Goal: Task Accomplishment & Management: Use online tool/utility

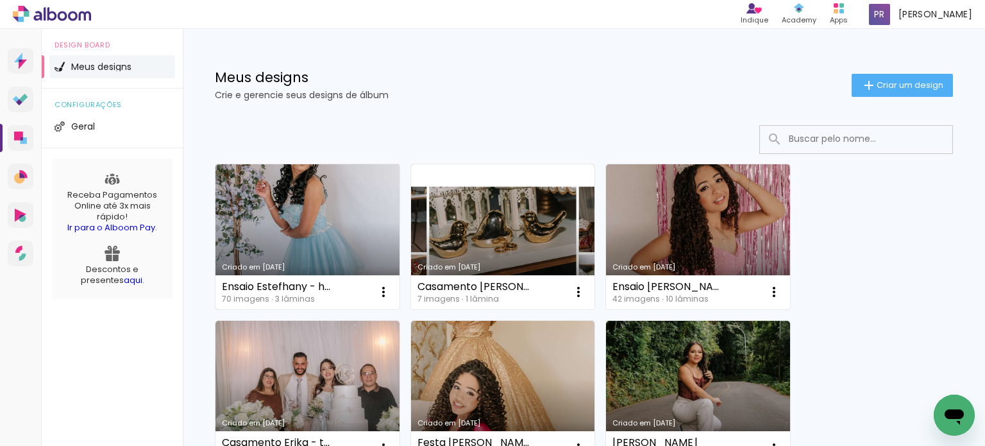
click at [276, 230] on link "Criado em [DATE]" at bounding box center [308, 236] width 184 height 145
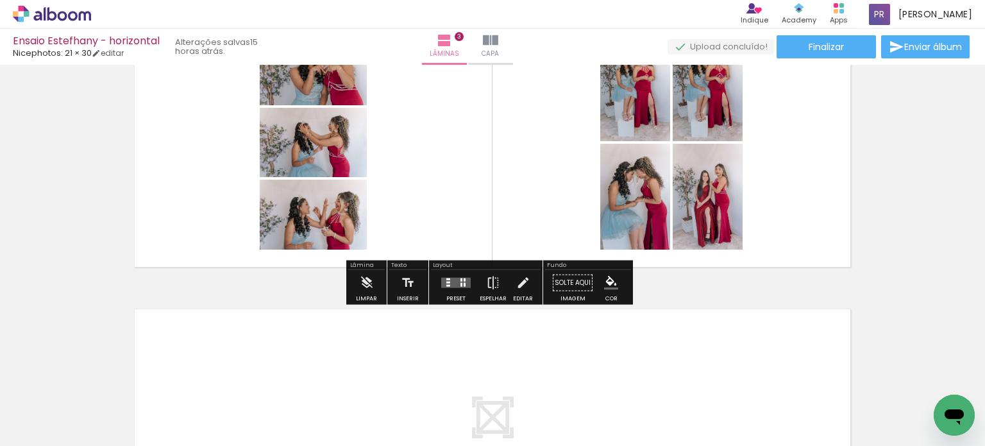
scroll to position [706, 0]
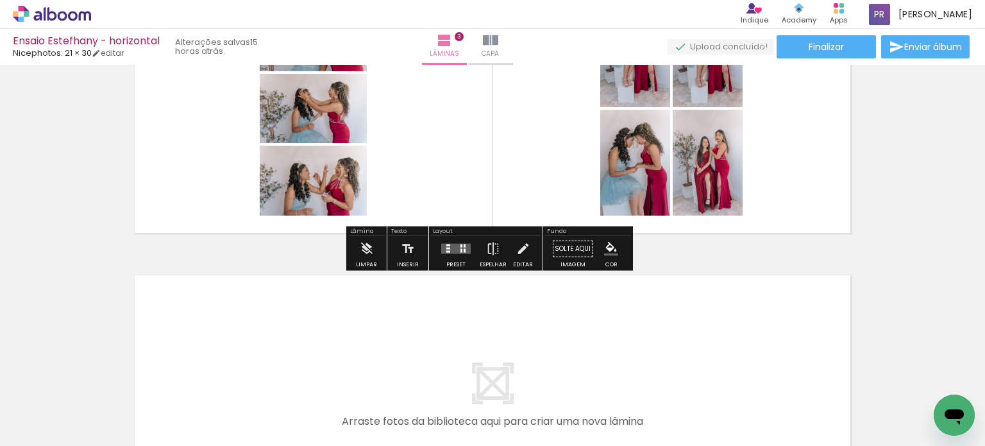
click at [448, 251] on quentale-layouter at bounding box center [456, 249] width 30 height 10
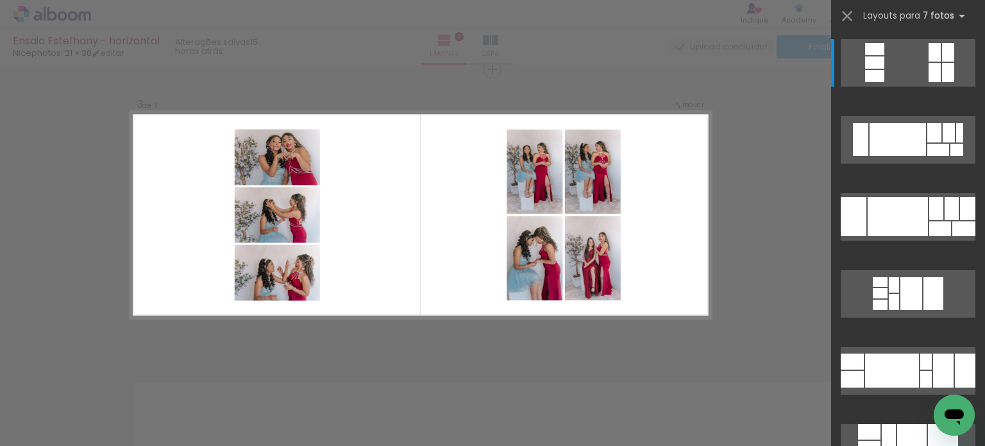
scroll to position [598, 0]
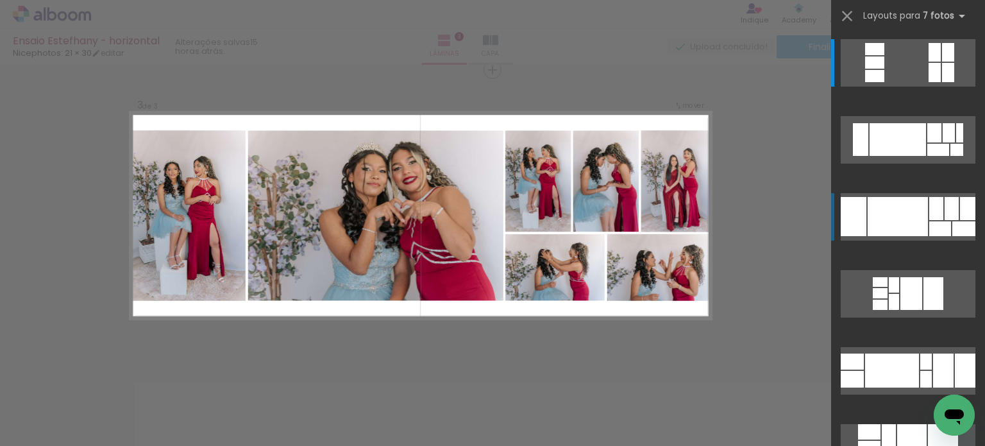
click at [895, 156] on div at bounding box center [898, 139] width 56 height 33
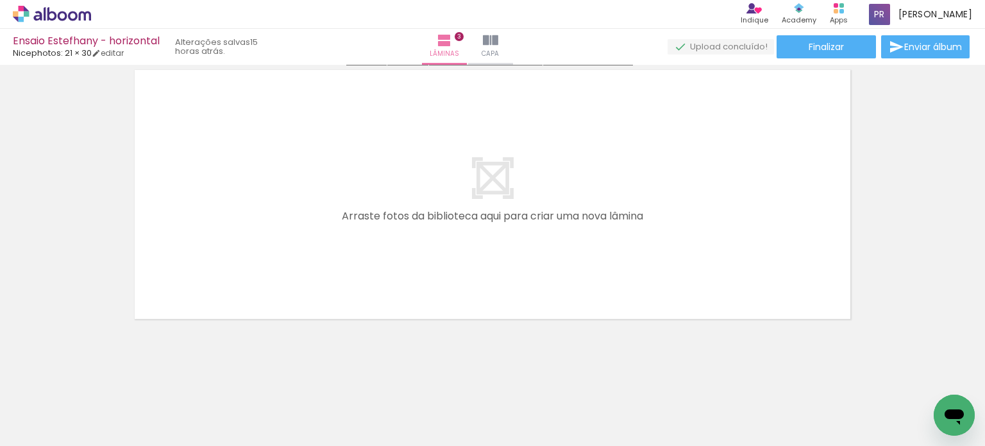
scroll to position [913, 0]
click at [40, 405] on input "Todas as fotos" at bounding box center [36, 407] width 49 height 11
click at [0, 0] on slot "Não utilizadas" at bounding box center [0, 0] width 0 height 0
type input "Não utilizadas"
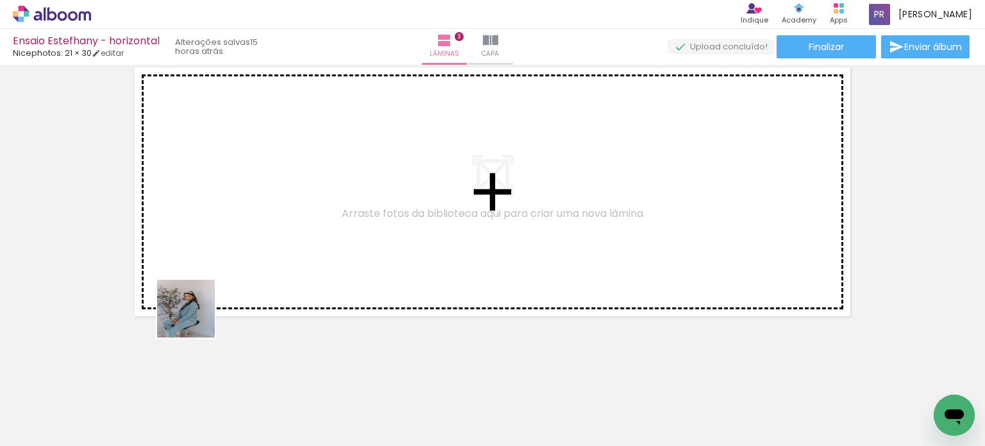
drag, startPoint x: 128, startPoint y: 395, endPoint x: 237, endPoint y: 273, distance: 163.5
click at [237, 273] on quentale-workspace at bounding box center [492, 223] width 985 height 446
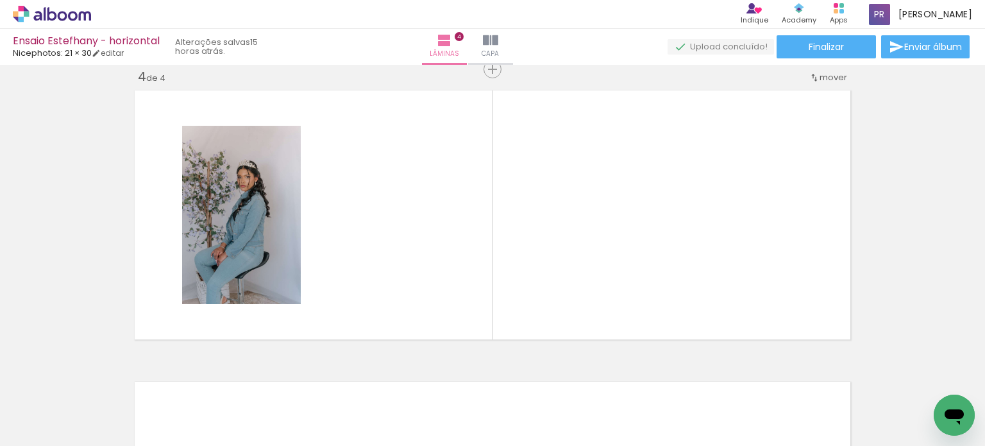
scroll to position [890, 0]
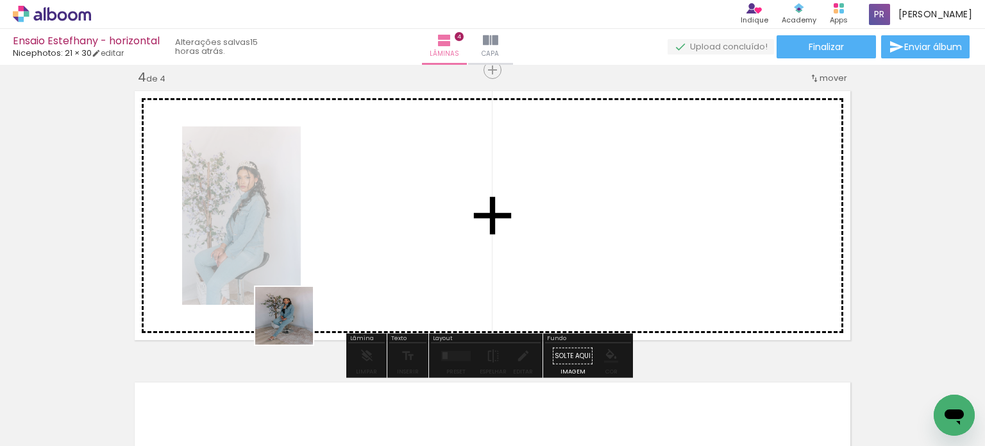
drag, startPoint x: 212, startPoint y: 368, endPoint x: 191, endPoint y: 352, distance: 26.6
click at [326, 307] on quentale-workspace at bounding box center [492, 223] width 985 height 446
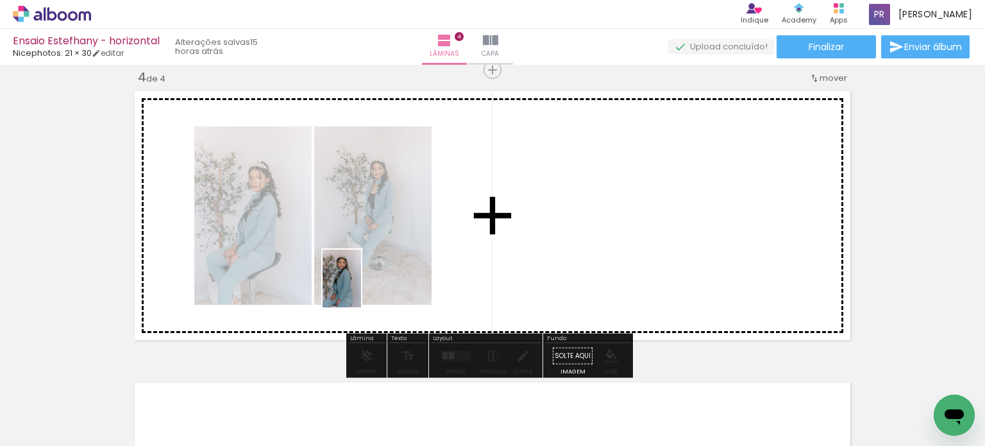
drag, startPoint x: 127, startPoint y: 395, endPoint x: 174, endPoint y: 343, distance: 69.5
click at [380, 282] on quentale-workspace at bounding box center [492, 223] width 985 height 446
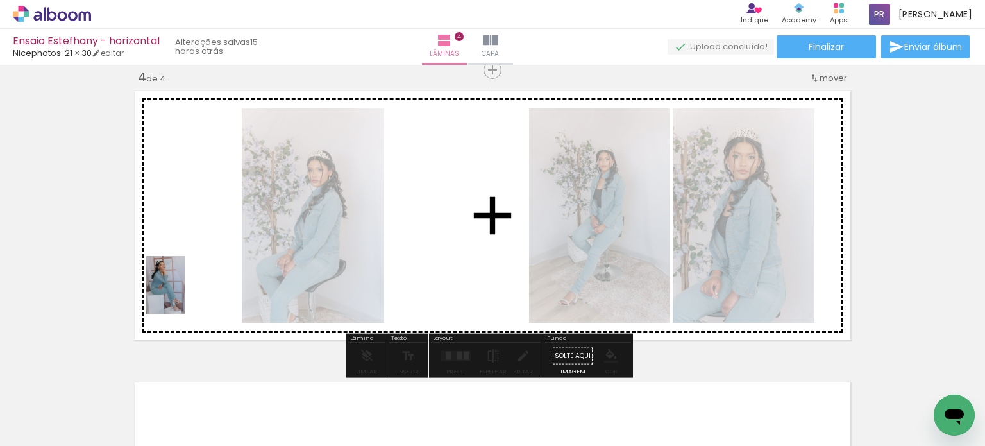
drag, startPoint x: 138, startPoint y: 387, endPoint x: 185, endPoint y: 294, distance: 104.1
click at [185, 294] on quentale-workspace at bounding box center [492, 223] width 985 height 446
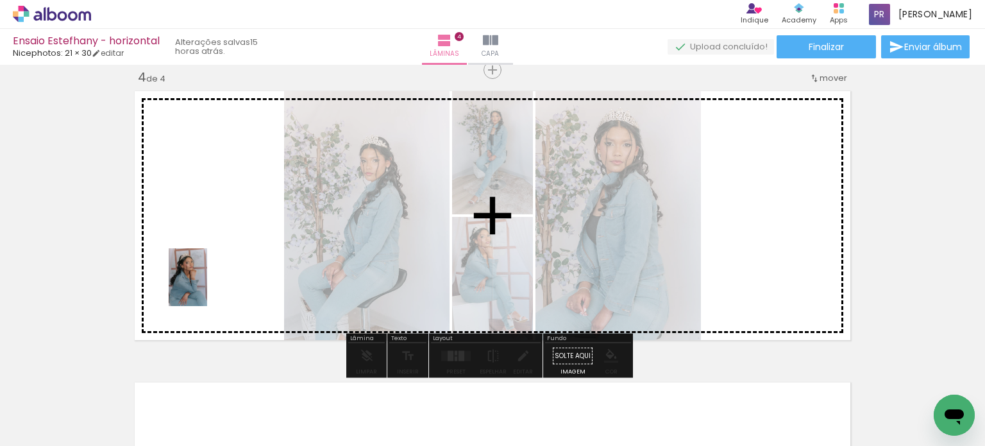
drag, startPoint x: 144, startPoint y: 407, endPoint x: 182, endPoint y: 338, distance: 79.3
click at [209, 281] on quentale-workspace at bounding box center [492, 223] width 985 height 446
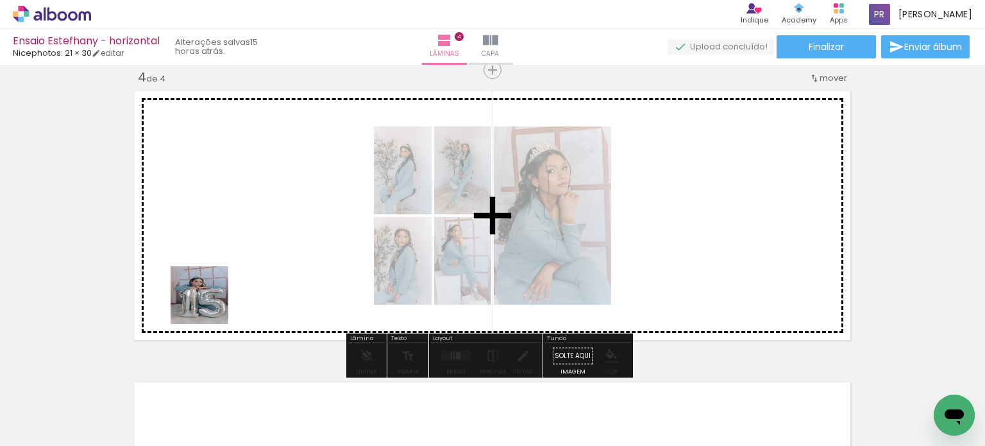
drag, startPoint x: 136, startPoint y: 411, endPoint x: 227, endPoint y: 289, distance: 152.2
click at [227, 289] on quentale-workspace at bounding box center [492, 223] width 985 height 446
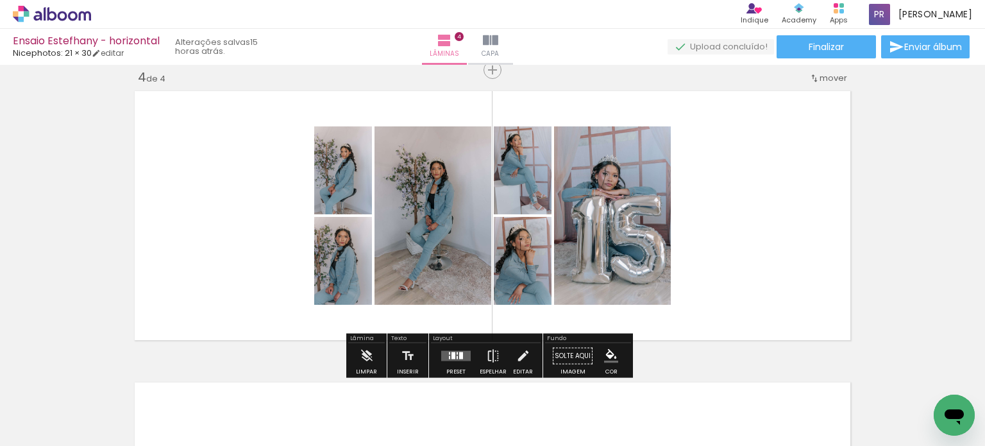
click at [448, 351] on quentale-layouter at bounding box center [456, 356] width 30 height 10
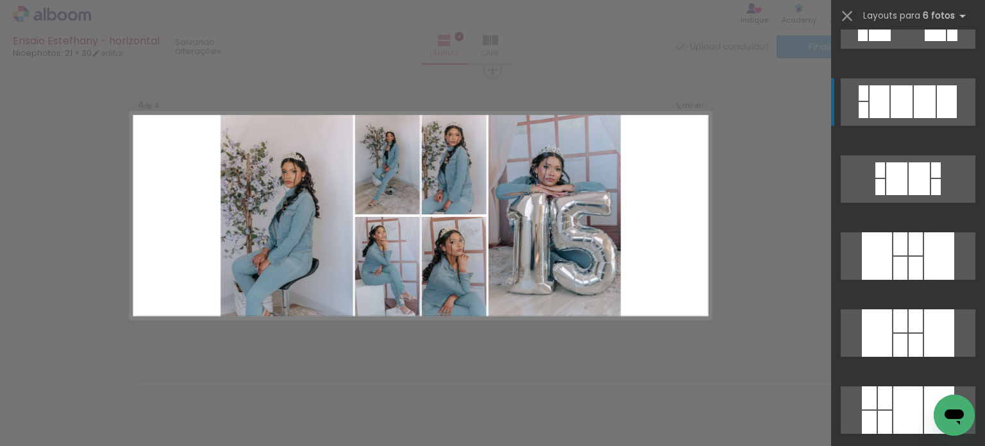
scroll to position [1155, 0]
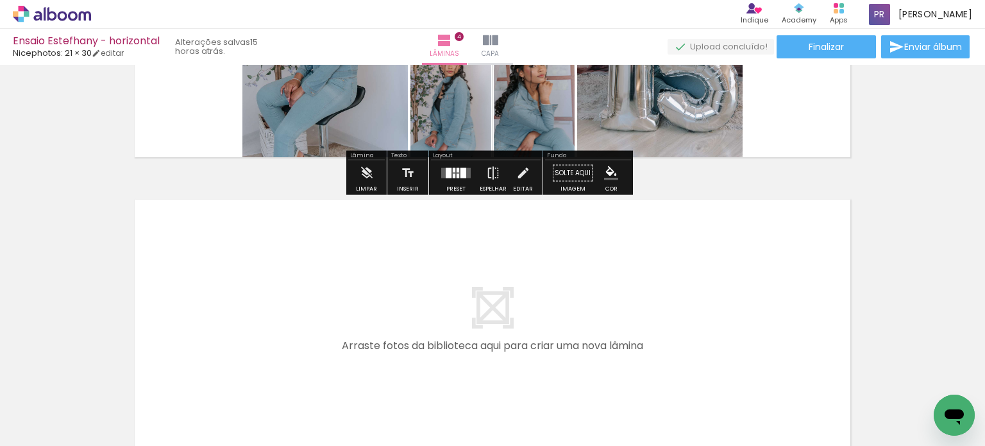
scroll to position [1082, 0]
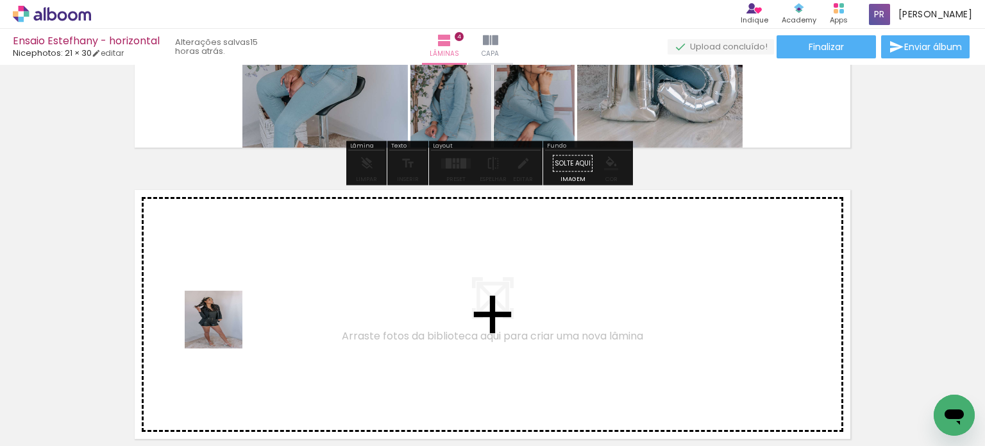
drag, startPoint x: 139, startPoint y: 412, endPoint x: 248, endPoint y: 310, distance: 149.3
click at [248, 310] on quentale-workspace at bounding box center [492, 223] width 985 height 446
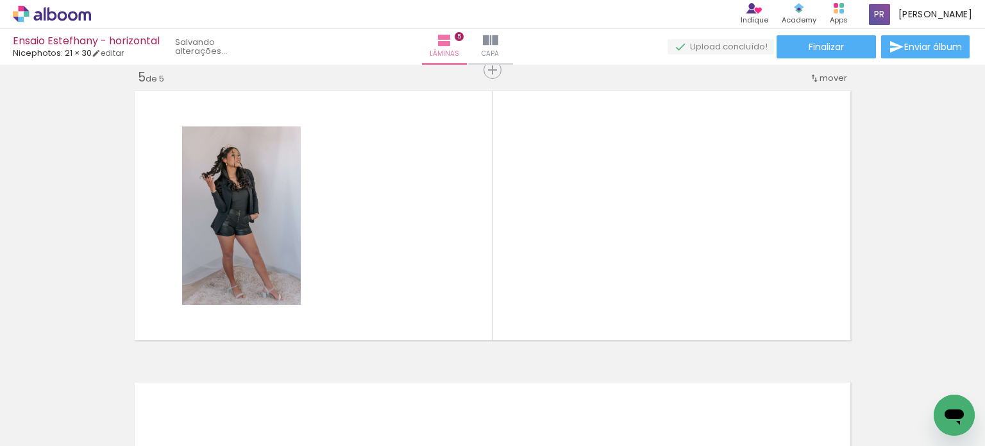
scroll to position [1181, 0]
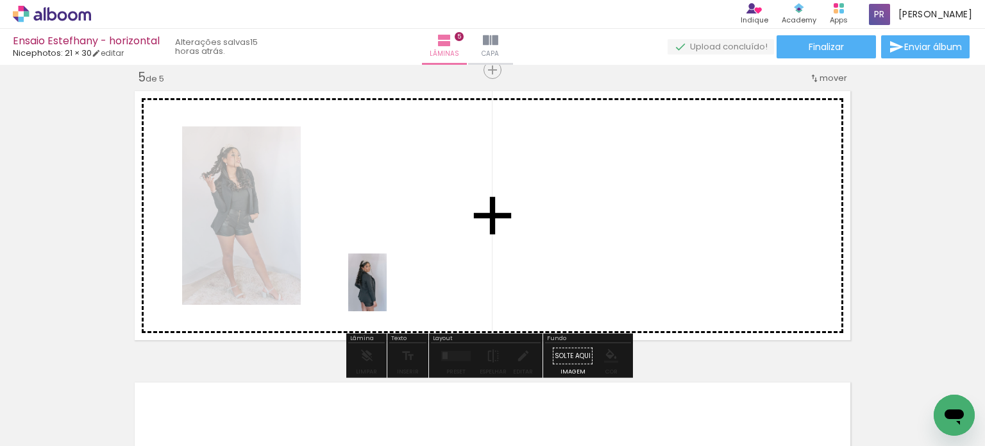
drag, startPoint x: 141, startPoint y: 396, endPoint x: 130, endPoint y: 400, distance: 11.6
click at [387, 292] on quentale-workspace at bounding box center [492, 223] width 985 height 446
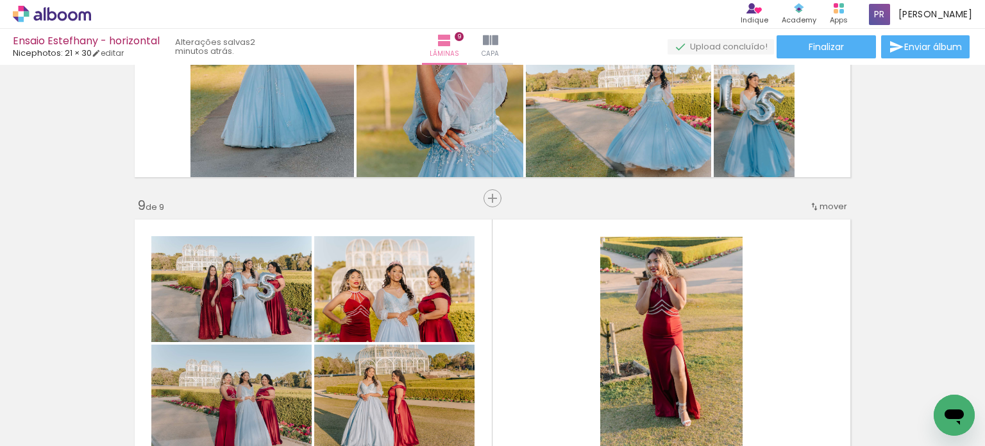
scroll to position [513, 0]
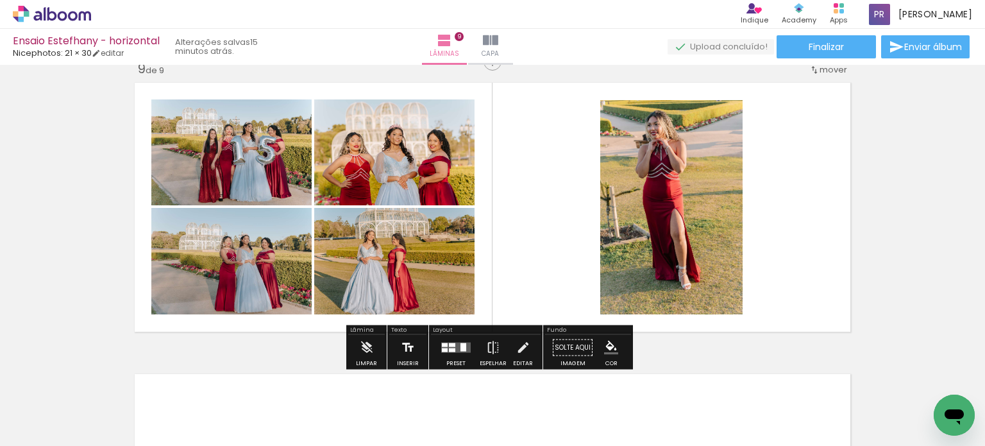
scroll to position [2346, 0]
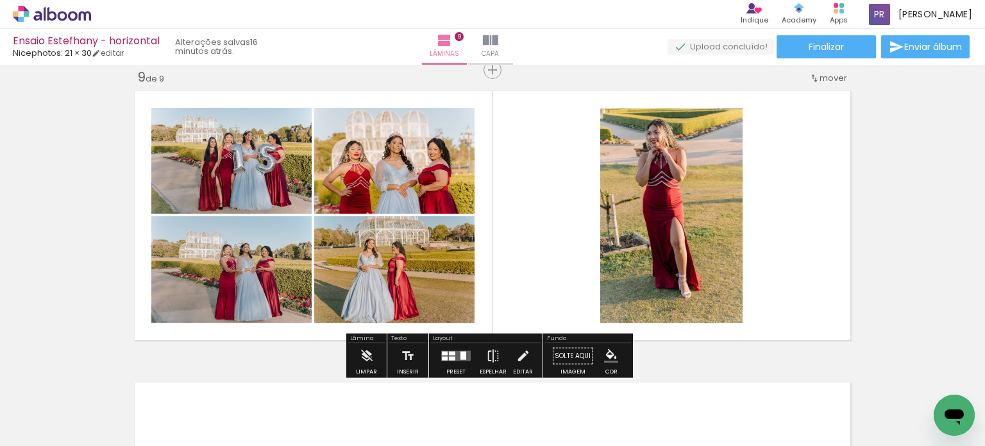
click at [452, 361] on div at bounding box center [456, 356] width 35 height 26
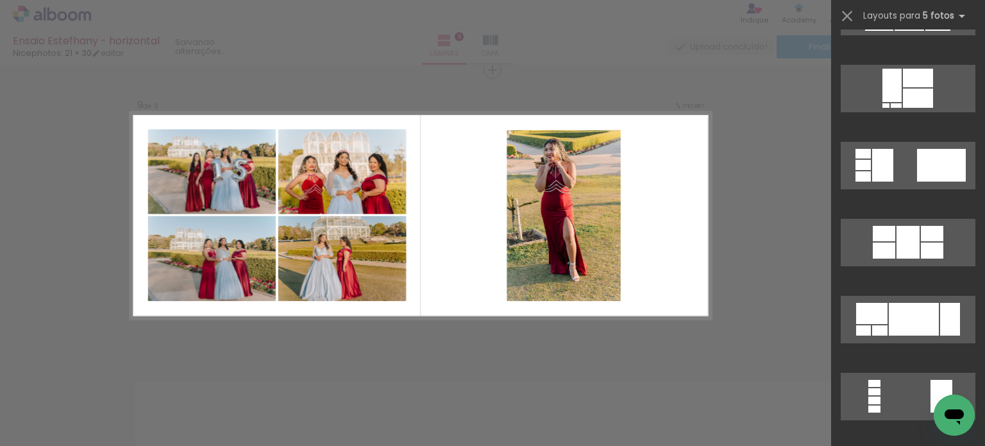
scroll to position [0, 0]
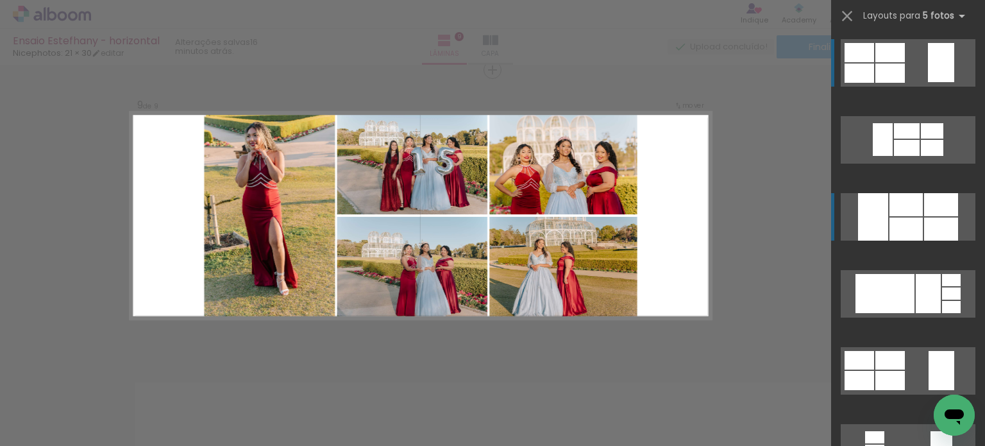
click at [891, 219] on div at bounding box center [906, 228] width 33 height 23
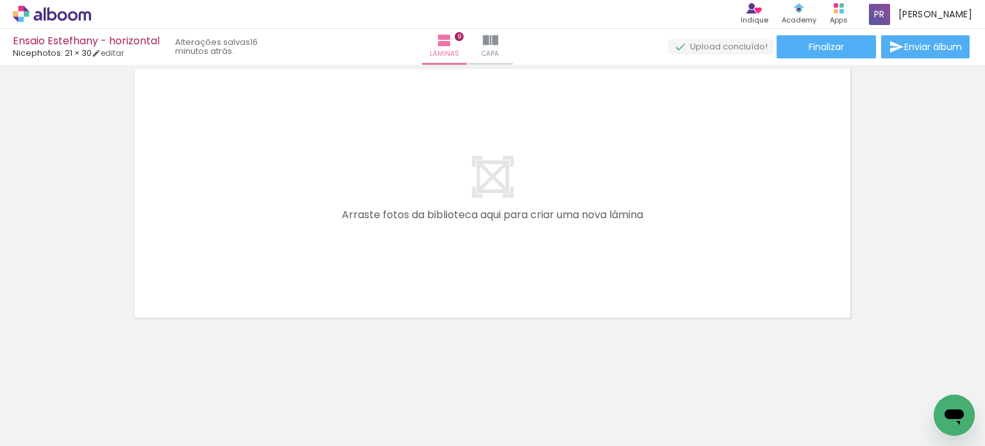
scroll to position [2661, 0]
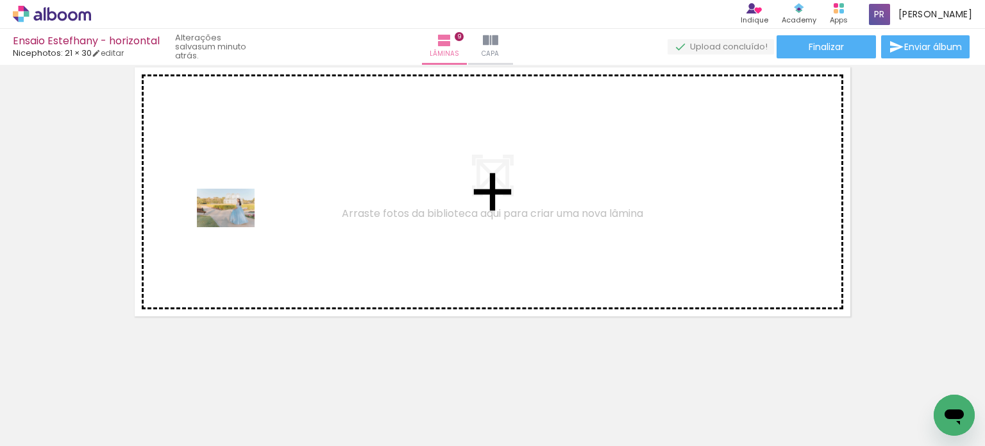
drag, startPoint x: 147, startPoint y: 410, endPoint x: 235, endPoint y: 227, distance: 203.1
click at [235, 227] on quentale-workspace at bounding box center [492, 223] width 985 height 446
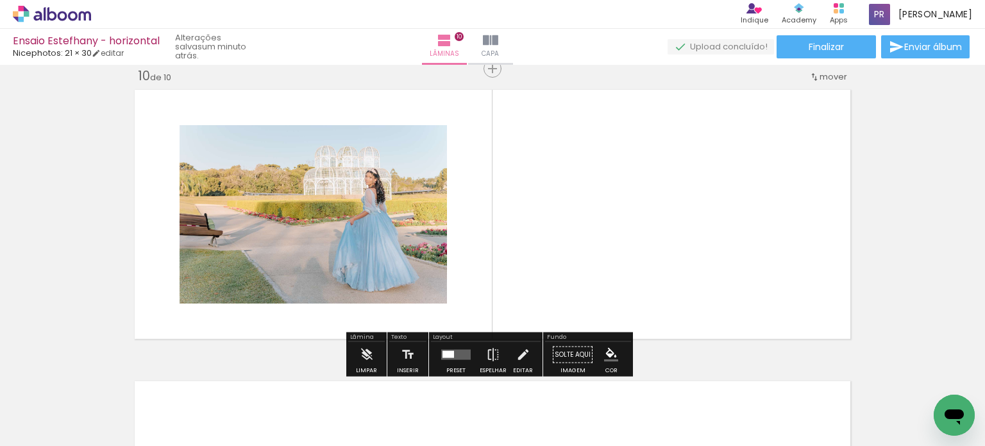
scroll to position [2637, 0]
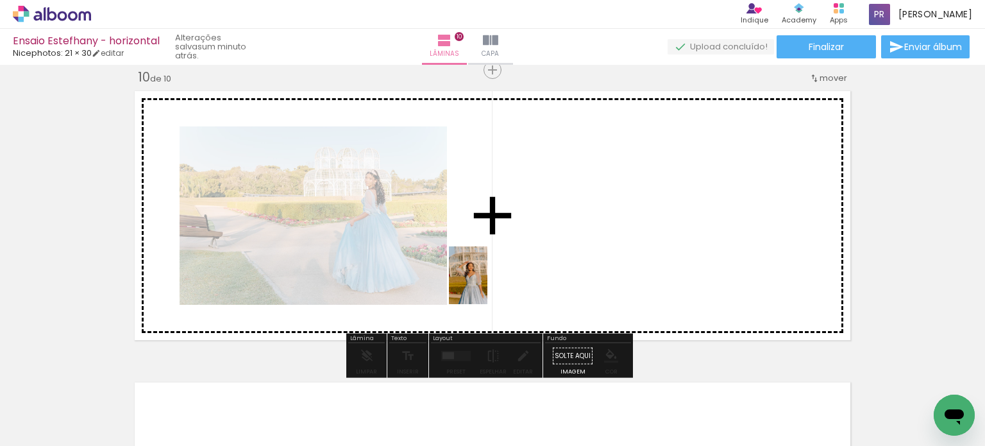
drag, startPoint x: 131, startPoint y: 428, endPoint x: 323, endPoint y: 363, distance: 203.1
click at [488, 285] on quentale-workspace at bounding box center [492, 223] width 985 height 446
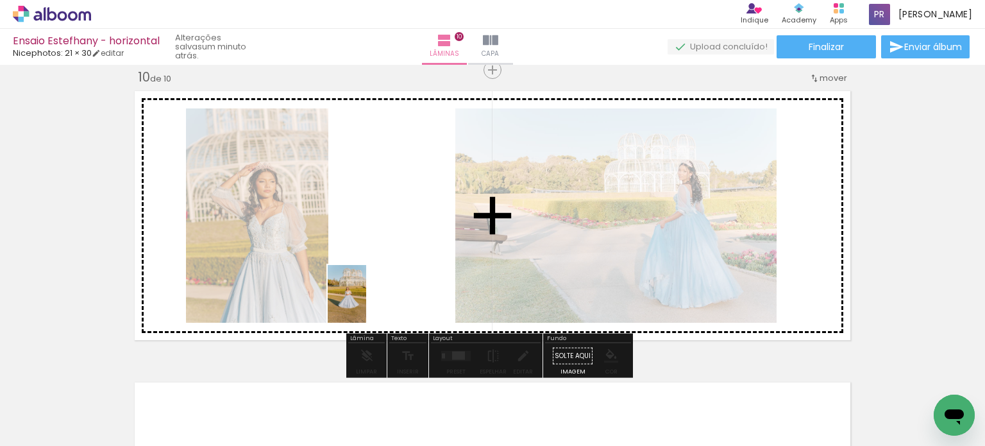
drag, startPoint x: 142, startPoint y: 424, endPoint x: 217, endPoint y: 338, distance: 114.1
click at [370, 298] on quentale-workspace at bounding box center [492, 223] width 985 height 446
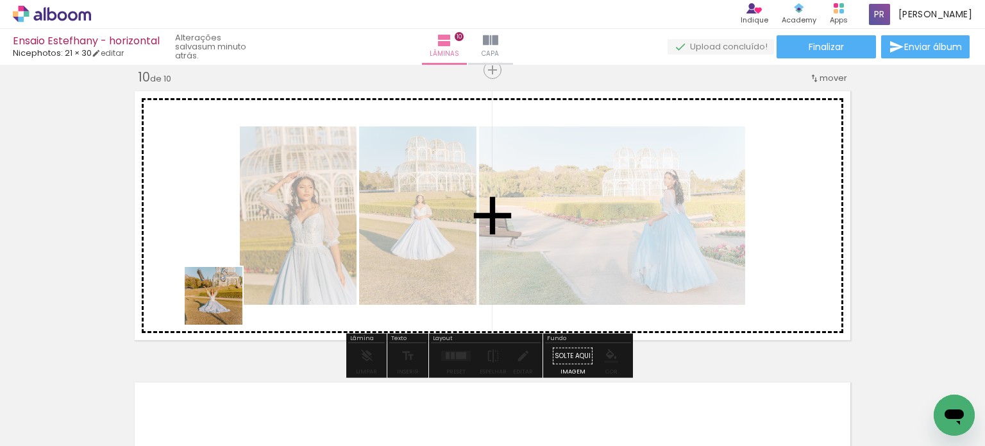
drag, startPoint x: 139, startPoint y: 402, endPoint x: 173, endPoint y: 357, distance: 56.7
click at [239, 281] on quentale-workspace at bounding box center [492, 223] width 985 height 446
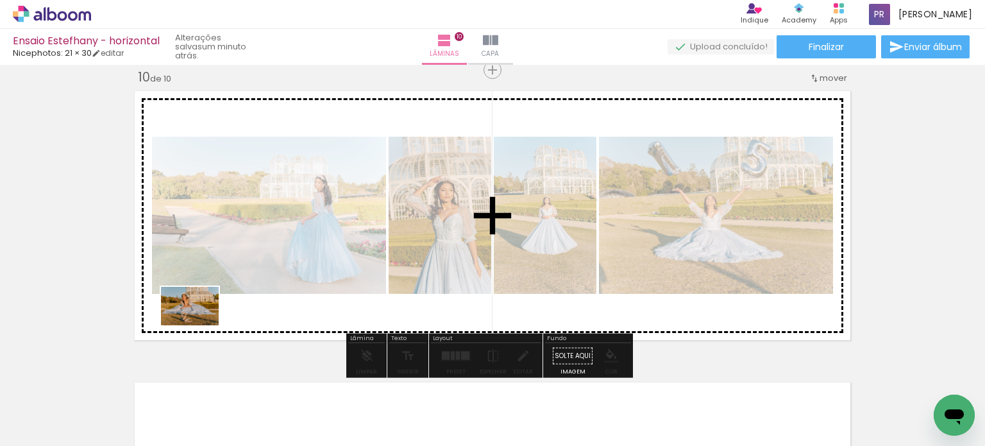
drag, startPoint x: 132, startPoint y: 415, endPoint x: 200, endPoint y: 325, distance: 113.0
click at [200, 325] on quentale-workspace at bounding box center [492, 223] width 985 height 446
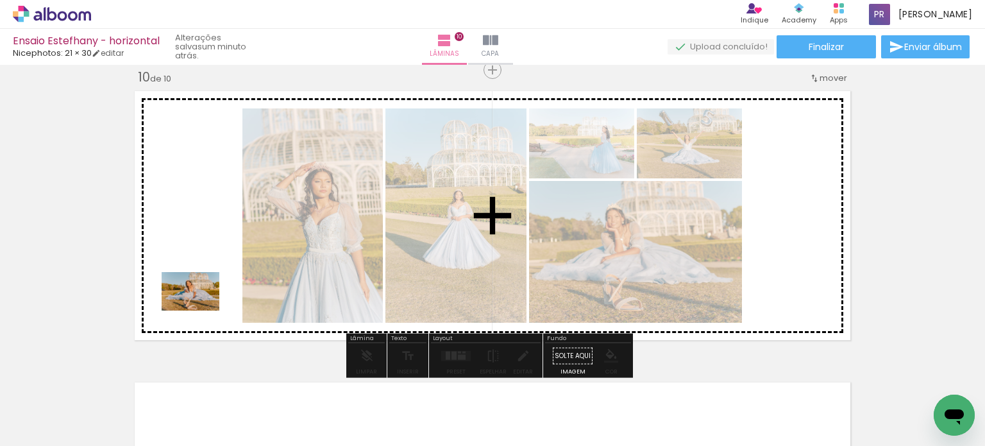
drag, startPoint x: 139, startPoint y: 406, endPoint x: 200, endPoint y: 310, distance: 113.7
click at [200, 310] on quentale-workspace at bounding box center [492, 223] width 985 height 446
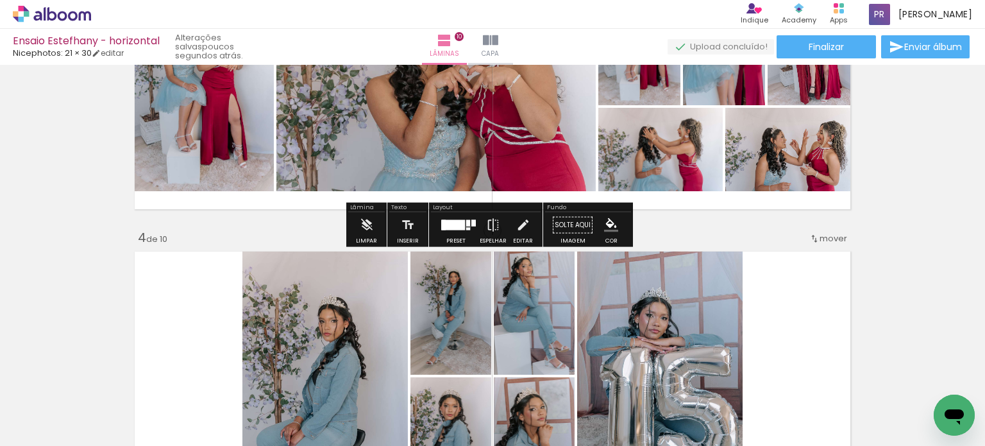
scroll to position [834, 0]
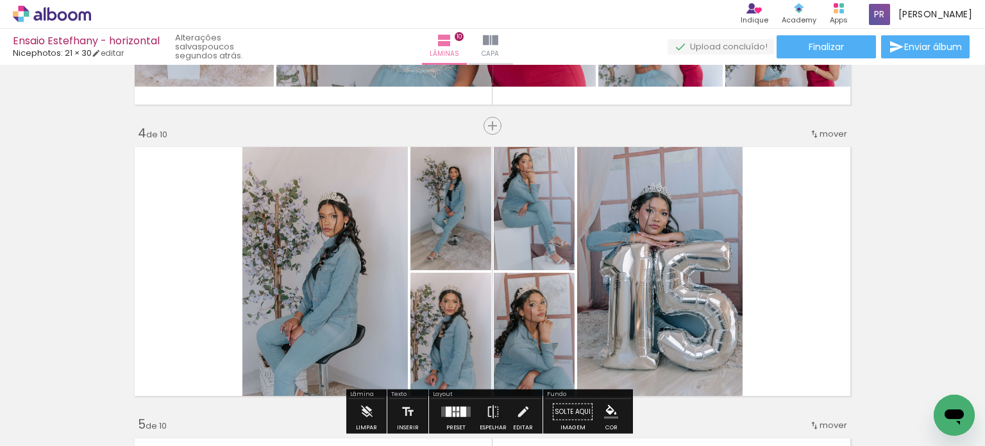
click at [775, 238] on quentale-layouter at bounding box center [493, 271] width 726 height 259
